Goal: Find specific page/section: Find specific page/section

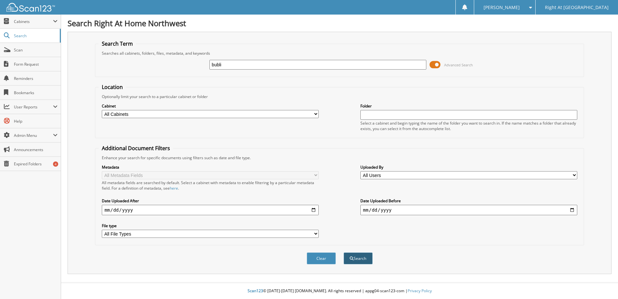
type input "bubli"
click at [370, 258] on button "Search" at bounding box center [358, 258] width 29 height 12
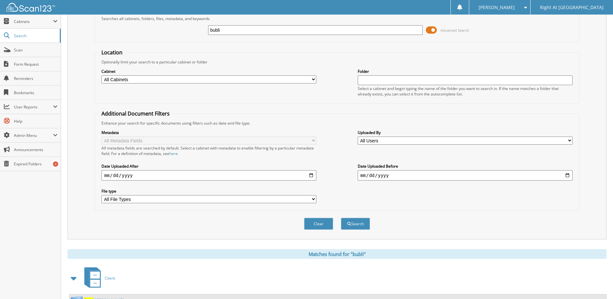
scroll to position [88, 0]
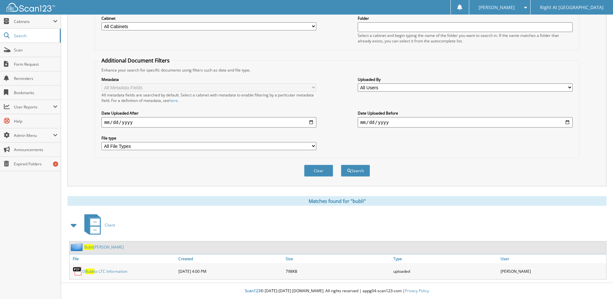
drag, startPoint x: 99, startPoint y: 245, endPoint x: 104, endPoint y: 242, distance: 6.0
click at [99, 245] on link "Bubli tz, Diana" at bounding box center [103, 246] width 39 height 5
